Goal: Task Accomplishment & Management: Manage account settings

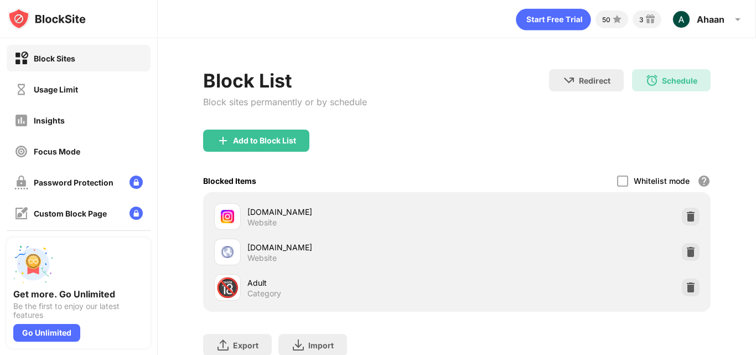
click at [617, 188] on div "Whitelist mode Block all websites except for those in your whitelist. Whitelist…" at bounding box center [664, 180] width 94 height 23
click at [617, 178] on div at bounding box center [622, 180] width 11 height 11
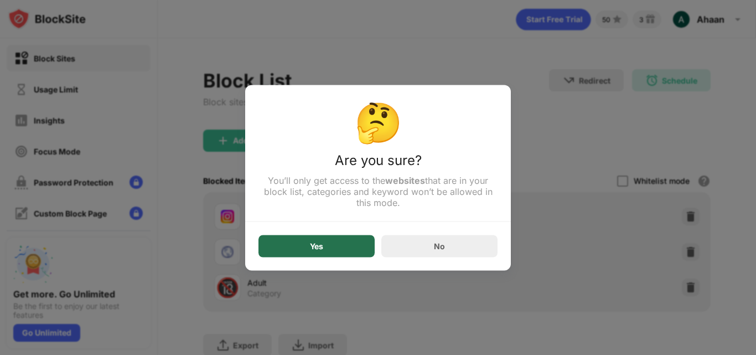
click at [282, 252] on div "Yes" at bounding box center [316, 246] width 116 height 22
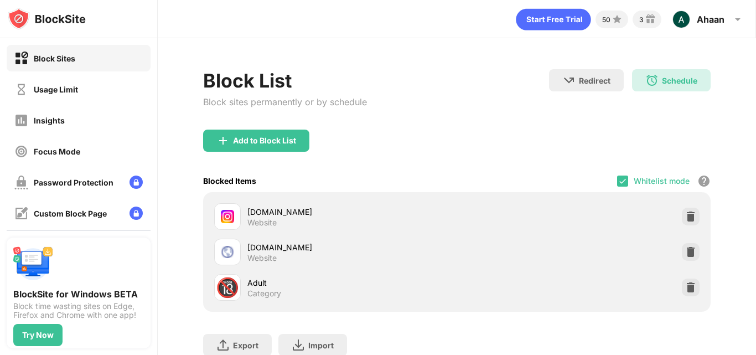
click at [618, 183] on img at bounding box center [622, 181] width 9 height 9
